Goal: Task Accomplishment & Management: Manage account settings

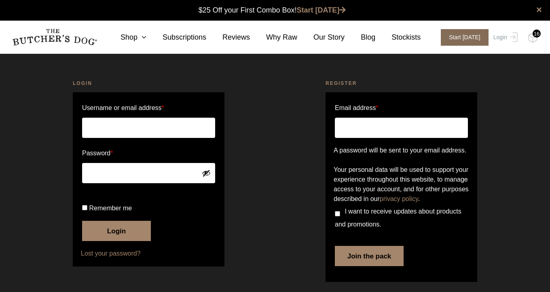
scroll to position [0, 0]
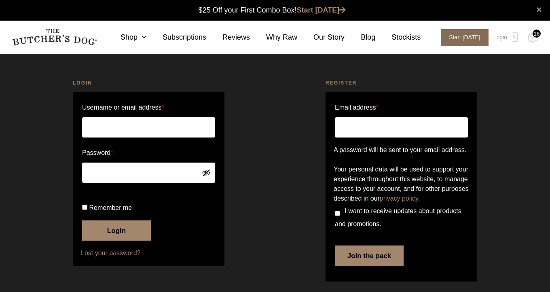
type input "[EMAIL_ADDRESS][DOMAIN_NAME]"
click at [117, 241] on button "Login" at bounding box center [116, 230] width 69 height 20
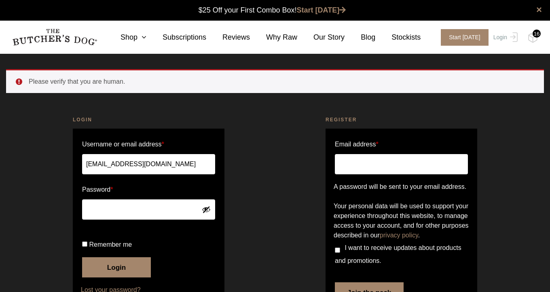
click at [111, 279] on p "Remember me Login" at bounding box center [149, 258] width 136 height 42
click at [112, 279] on p "Remember me Login" at bounding box center [149, 258] width 136 height 42
click at [113, 278] on button "Login" at bounding box center [116, 267] width 69 height 20
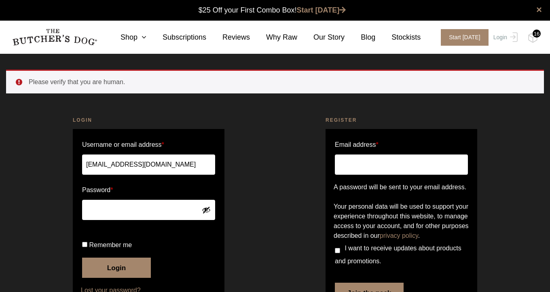
click at [537, 33] on div "16" at bounding box center [537, 34] width 8 height 8
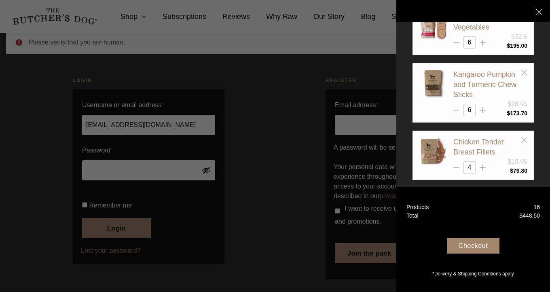
scroll to position [68, 0]
click at [238, 173] on div at bounding box center [275, 146] width 550 height 292
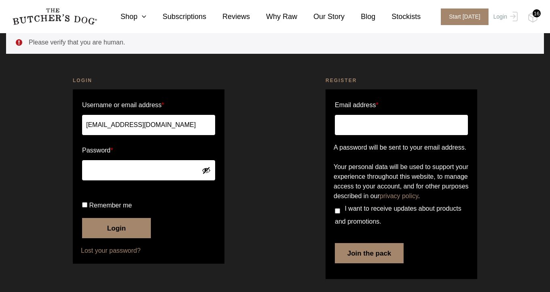
click at [537, 14] on div "16" at bounding box center [537, 13] width 8 height 8
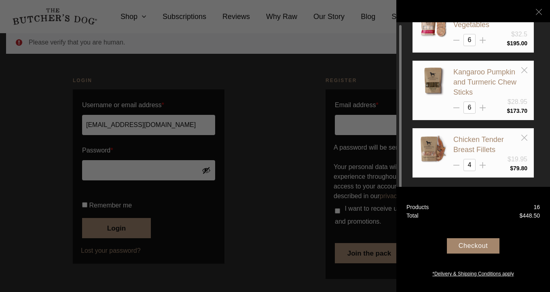
scroll to position [56, 0]
click at [538, 14] on icon at bounding box center [539, 12] width 6 height 6
